Goal: Task Accomplishment & Management: Use online tool/utility

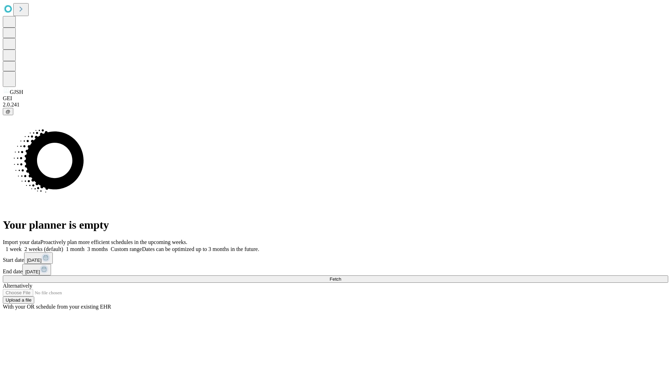
click at [341, 277] on span "Fetch" at bounding box center [336, 279] width 12 height 5
